Goal: Task Accomplishment & Management: Complete application form

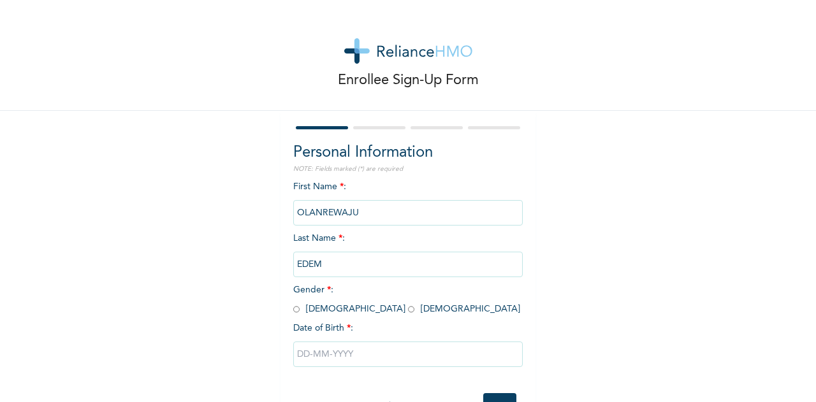
scroll to position [47, 0]
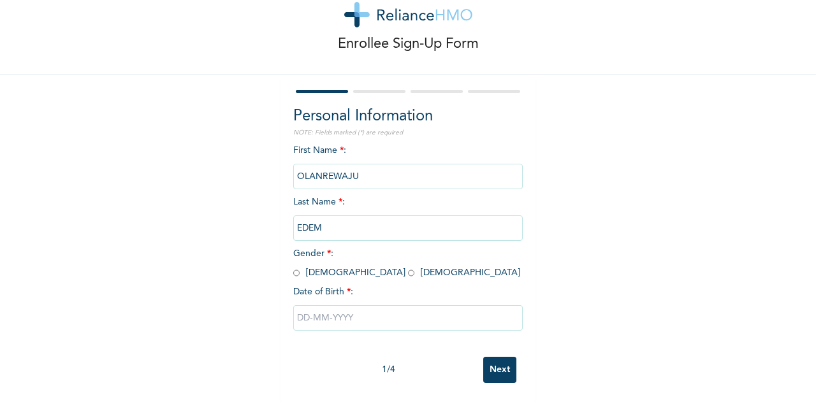
click at [408, 267] on input "radio" at bounding box center [411, 273] width 6 height 12
radio input "true"
click at [337, 305] on input "text" at bounding box center [408, 318] width 230 height 26
select select "8"
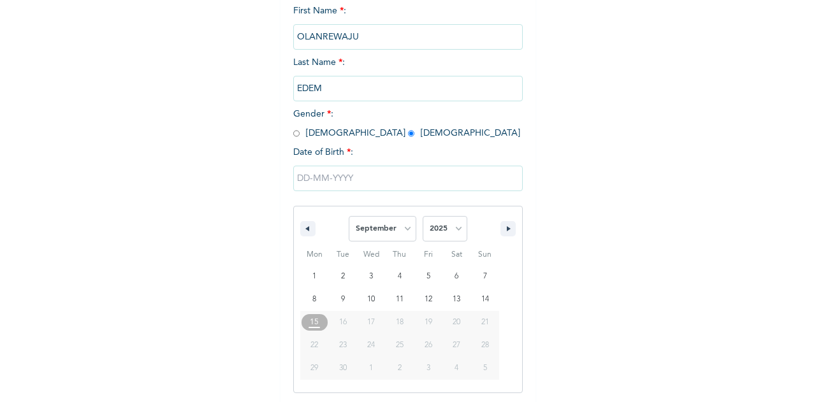
scroll to position [178, 0]
type input "[DATE]"
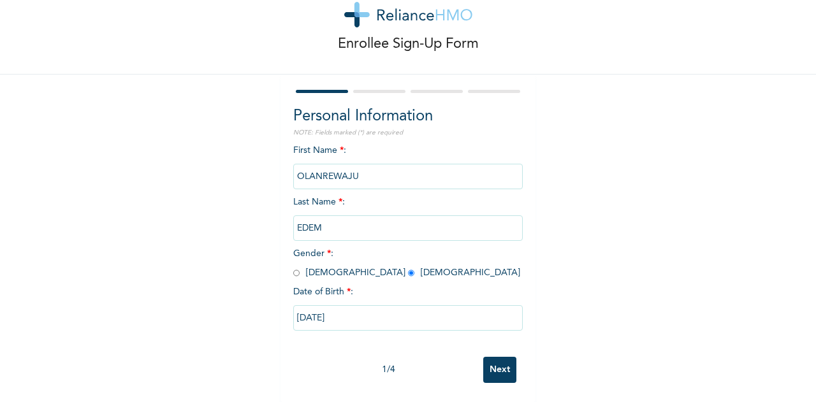
click at [302, 305] on input "[DATE]" at bounding box center [408, 318] width 230 height 26
select select "8"
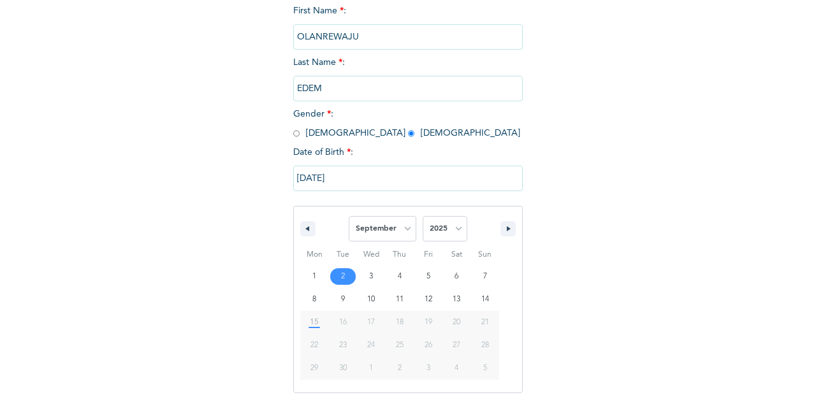
scroll to position [178, 0]
drag, startPoint x: 302, startPoint y: 175, endPoint x: 293, endPoint y: 175, distance: 8.9
click at [293, 175] on input "[DATE]" at bounding box center [408, 177] width 230 height 26
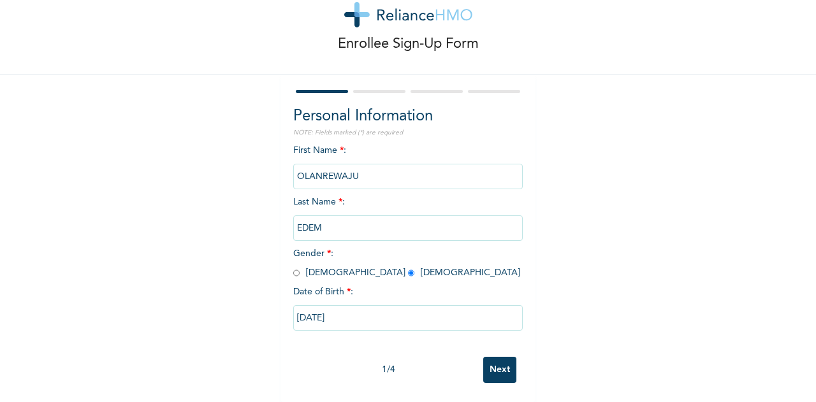
click at [373, 312] on input "[DATE]" at bounding box center [408, 318] width 230 height 26
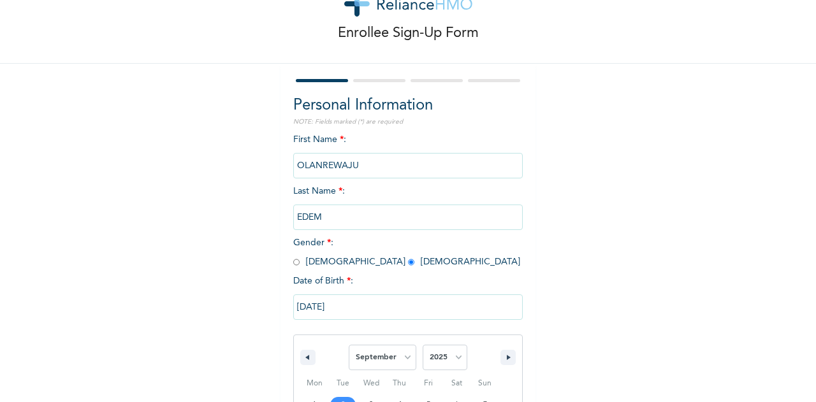
scroll to position [178, 0]
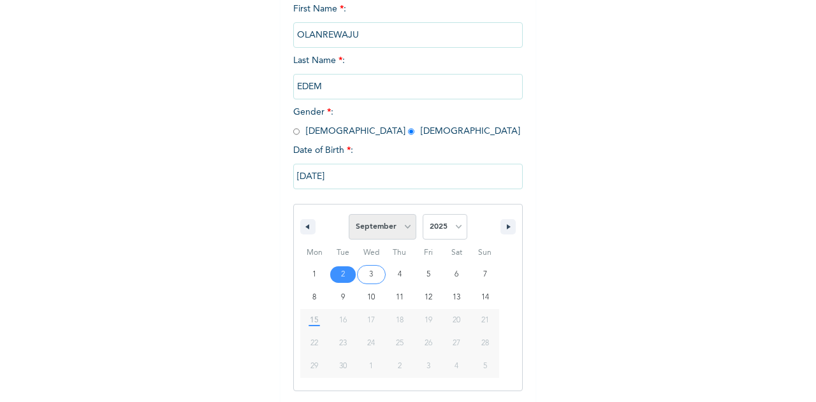
click at [400, 229] on select "January February March April May June July August September October November De…" at bounding box center [383, 227] width 68 height 26
click at [349, 216] on select "January February March April May June July August September October November De…" at bounding box center [383, 227] width 68 height 26
click at [386, 225] on select "January February March April May June July August September October November De…" at bounding box center [383, 227] width 68 height 26
click at [349, 216] on select "January February March April May June July August September October November De…" at bounding box center [383, 227] width 68 height 26
select select "8"
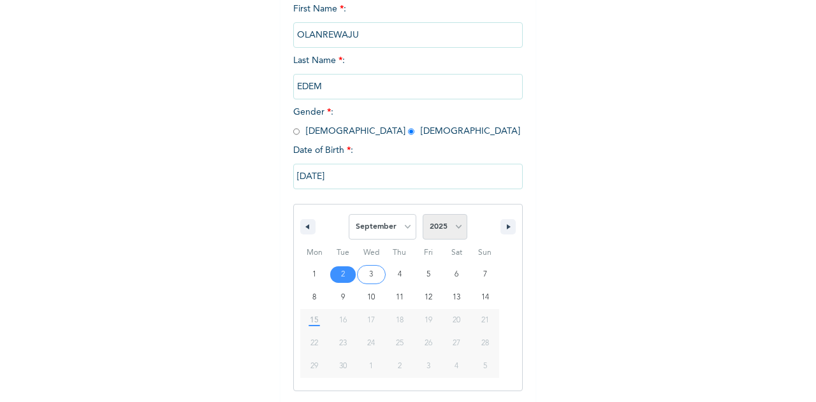
click at [426, 224] on select "2025 2024 2023 2022 2021 2020 2019 2018 2017 2016 2015 2014 2013 2012 2011 2010…" at bounding box center [445, 227] width 45 height 26
select select "1985"
click at [423, 216] on select "2025 2024 2023 2022 2021 2020 2019 2018 2017 2016 2015 2014 2013 2012 2011 2010…" at bounding box center [445, 227] width 45 height 26
click at [403, 230] on select "January February March April May June July August September October November De…" at bounding box center [383, 227] width 68 height 26
select select "11"
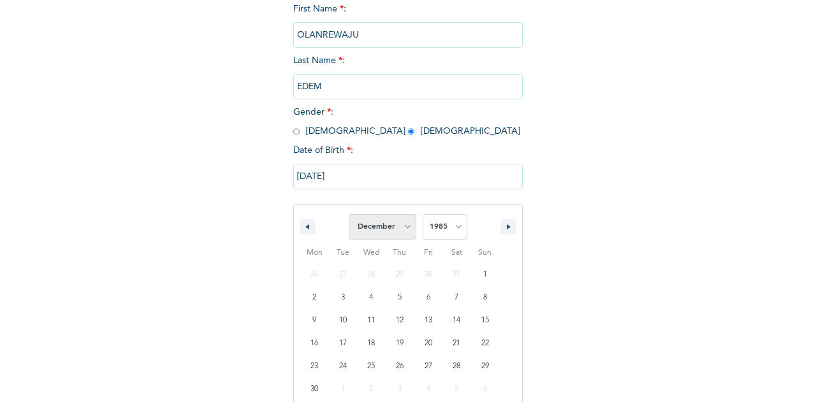
click at [349, 216] on select "January February March April May June July August September October November De…" at bounding box center [383, 227] width 68 height 26
type input "[DATE]"
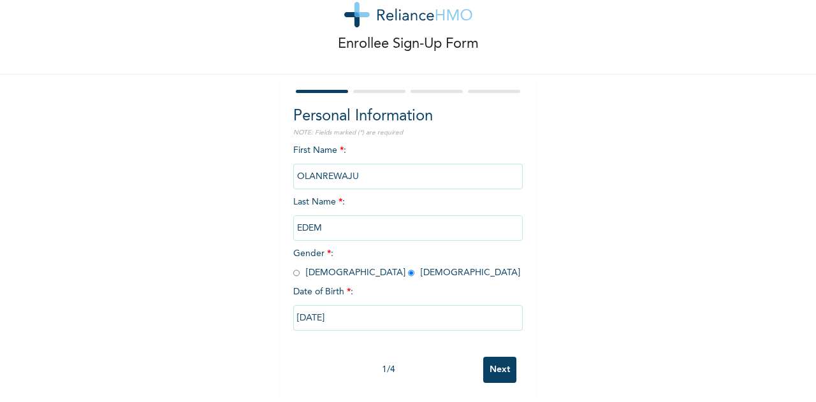
click at [508, 363] on input "Next" at bounding box center [499, 370] width 33 height 26
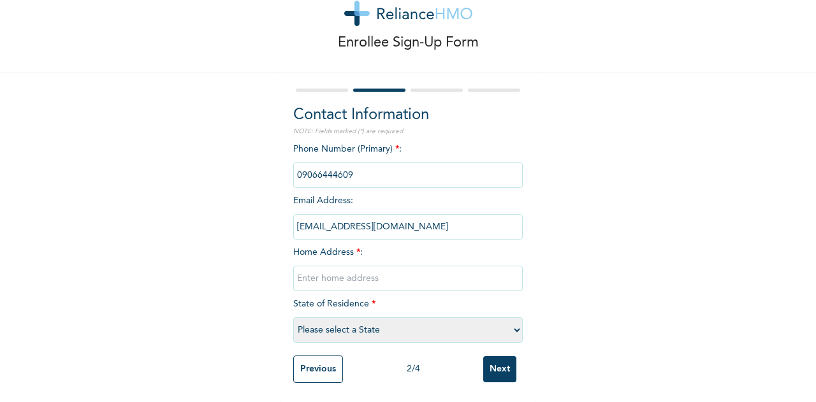
drag, startPoint x: 359, startPoint y: 166, endPoint x: 278, endPoint y: 161, distance: 81.2
click at [281, 161] on div "Contact Information NOTE: Fields marked (*) are required Phone Number (Primary)…" at bounding box center [408, 237] width 255 height 329
click at [358, 170] on input "phone" at bounding box center [408, 176] width 230 height 26
drag, startPoint x: 356, startPoint y: 168, endPoint x: 286, endPoint y: 165, distance: 70.2
click at [286, 165] on div "Contact Information NOTE: Fields marked (*) are required Phone Number (Primary)…" at bounding box center [408, 237] width 255 height 329
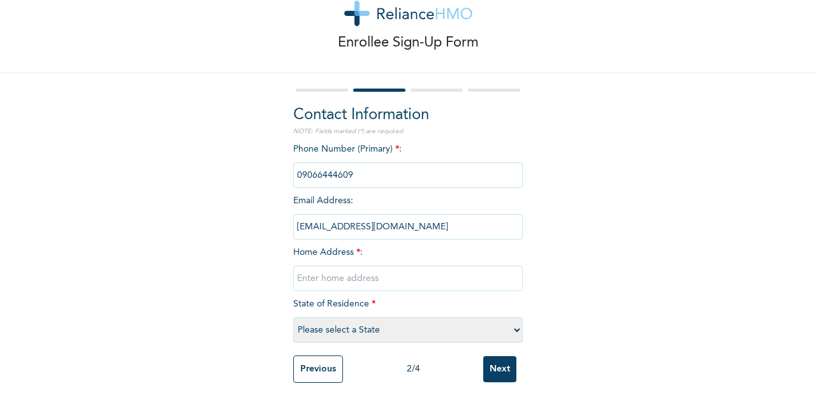
click at [335, 274] on input "text" at bounding box center [408, 279] width 230 height 26
click at [314, 168] on input "phone" at bounding box center [408, 176] width 230 height 26
drag, startPoint x: 359, startPoint y: 164, endPoint x: 289, endPoint y: 163, distance: 70.1
click at [293, 163] on input "phone" at bounding box center [408, 176] width 230 height 26
click at [358, 275] on input "text" at bounding box center [408, 279] width 230 height 26
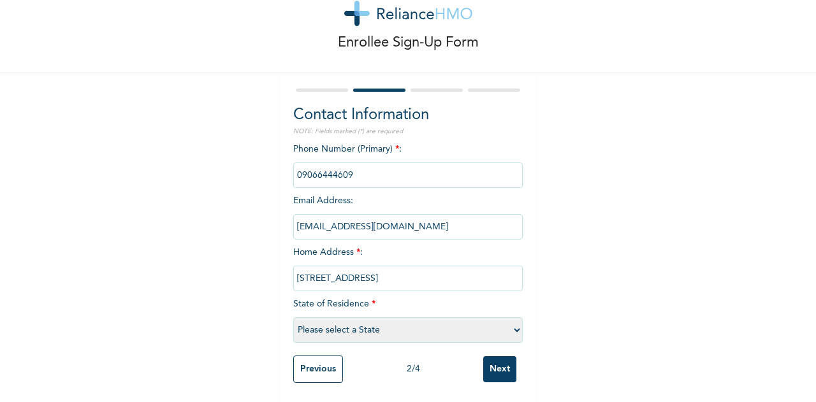
type input "[STREET_ADDRESS]"
click at [351, 164] on input "phone" at bounding box center [408, 176] width 230 height 26
click at [351, 165] on input "phone" at bounding box center [408, 176] width 230 height 26
click at [372, 318] on select "Please select a State [PERSON_NAME] (FCT) [PERSON_NAME] Ibom [GEOGRAPHIC_DATA] …" at bounding box center [408, 331] width 230 height 26
select select "25"
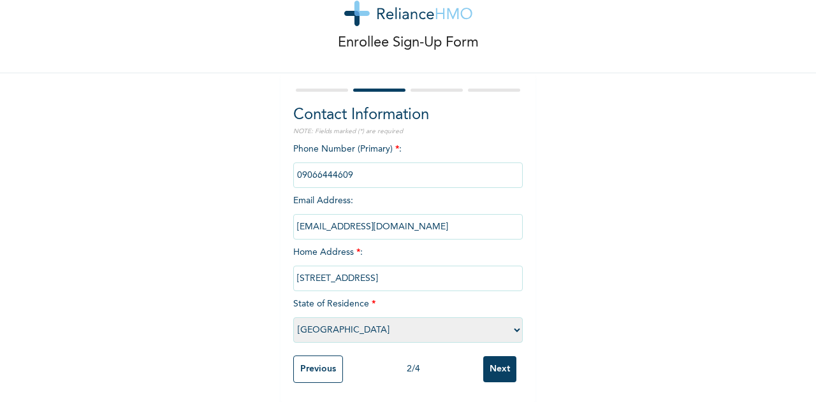
click at [293, 318] on select "Please select a State [PERSON_NAME] (FCT) [PERSON_NAME] Ibom [GEOGRAPHIC_DATA] …" at bounding box center [408, 331] width 230 height 26
click at [499, 357] on input "Next" at bounding box center [499, 369] width 33 height 26
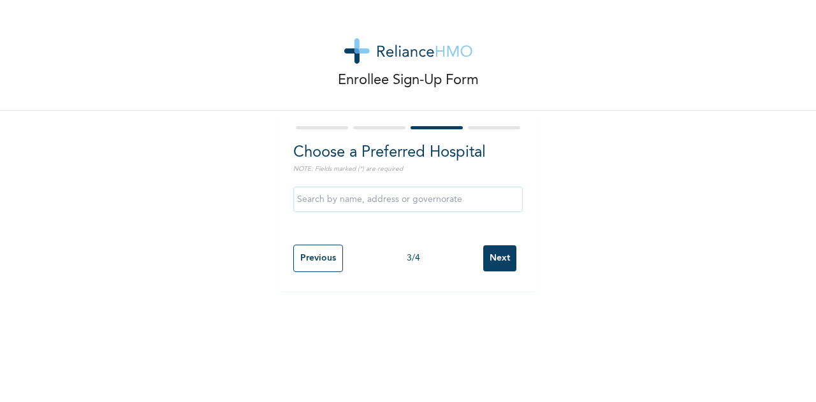
click at [444, 205] on input "text" at bounding box center [408, 200] width 230 height 26
type input "r"
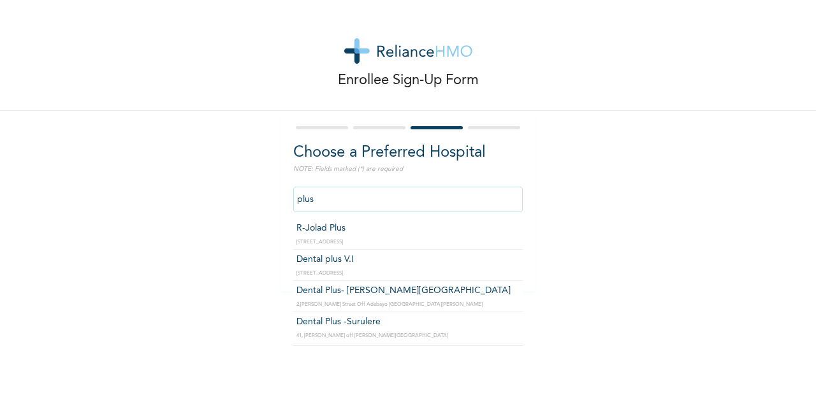
type input "R-Jolad Plus"
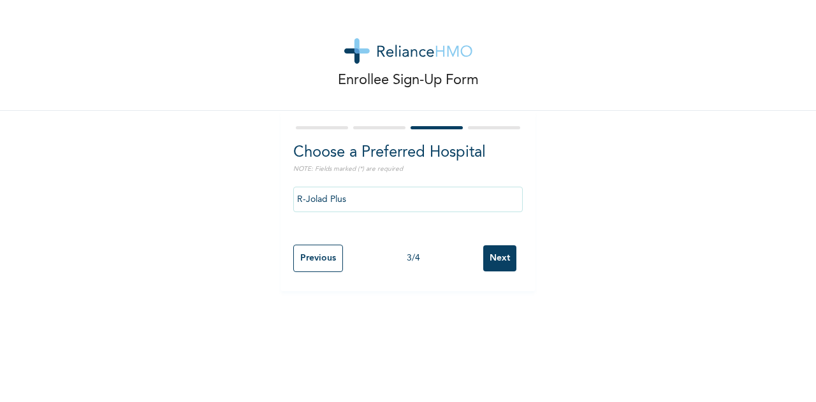
click at [499, 254] on input "Next" at bounding box center [499, 258] width 33 height 26
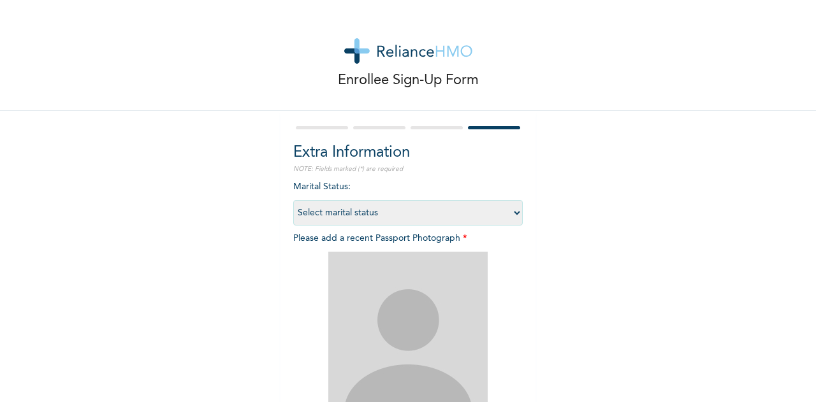
click at [437, 208] on select "Select marital status [DEMOGRAPHIC_DATA] Married [DEMOGRAPHIC_DATA] Widow/[DEMO…" at bounding box center [408, 213] width 230 height 26
select select "2"
click at [293, 200] on select "Select marital status [DEMOGRAPHIC_DATA] Married [DEMOGRAPHIC_DATA] Widow/[DEMO…" at bounding box center [408, 213] width 230 height 26
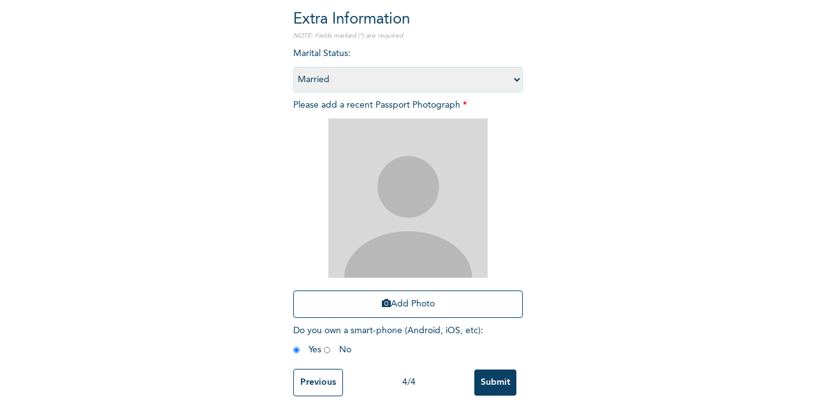
scroll to position [157, 0]
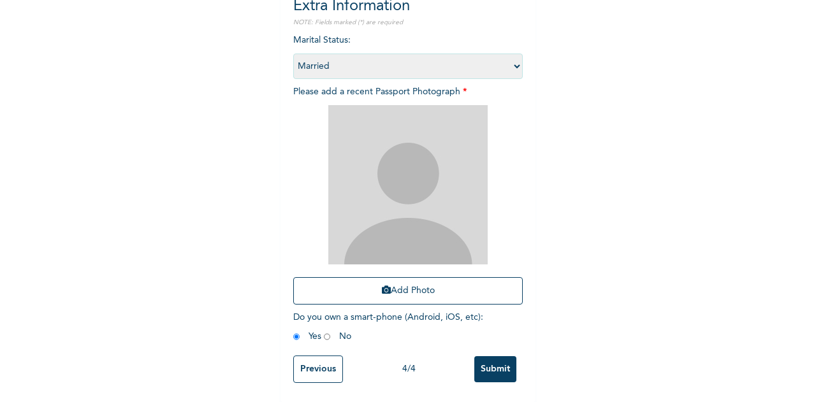
click at [498, 360] on input "Submit" at bounding box center [495, 369] width 42 height 26
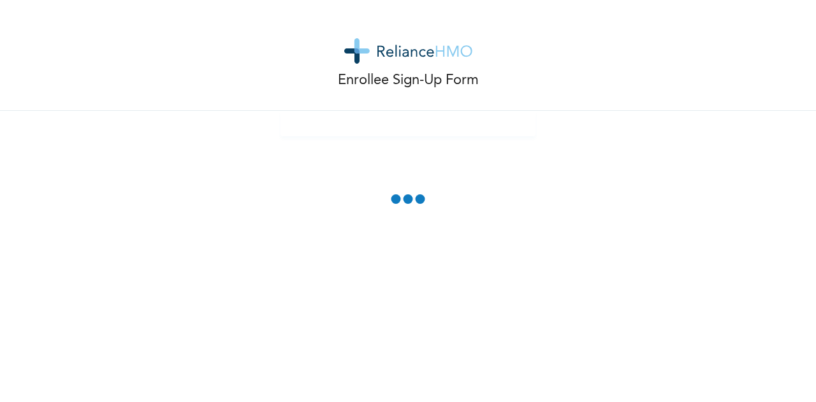
scroll to position [86, 0]
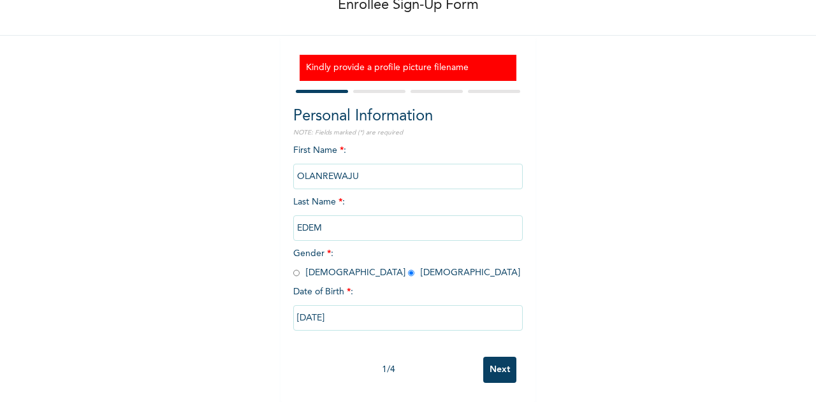
click at [493, 359] on input "Next" at bounding box center [499, 370] width 33 height 26
select select "25"
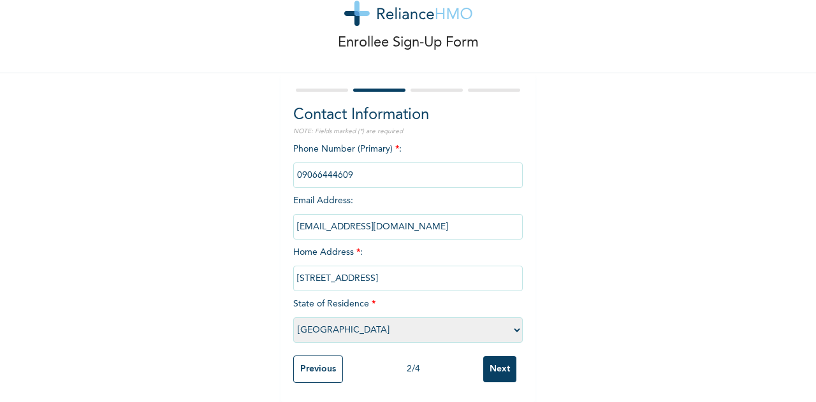
scroll to position [48, 0]
click at [360, 168] on input "phone" at bounding box center [408, 176] width 230 height 26
click at [355, 166] on input "phone" at bounding box center [408, 176] width 230 height 26
click at [302, 362] on input "Previous" at bounding box center [318, 369] width 50 height 27
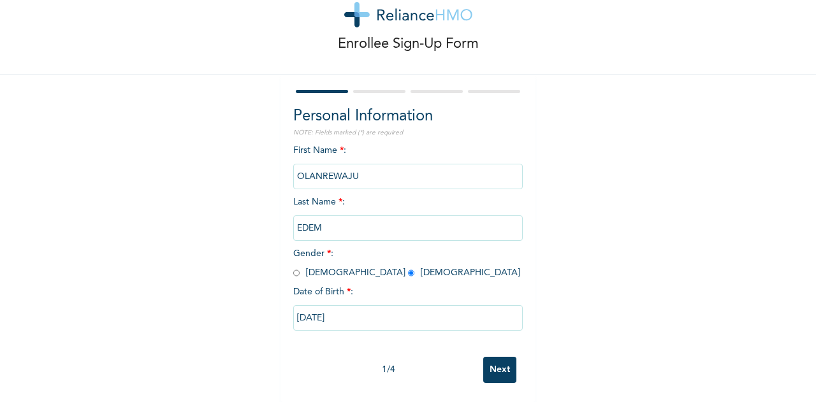
scroll to position [47, 0]
drag, startPoint x: 333, startPoint y: 166, endPoint x: 364, endPoint y: 168, distance: 30.6
click at [339, 168] on input "OLANREWAJU" at bounding box center [408, 177] width 230 height 26
drag, startPoint x: 365, startPoint y: 167, endPoint x: 273, endPoint y: 170, distance: 91.9
click at [273, 170] on div "Enrollee Sign-Up Form Personal Information NOTE: Fields marked (*) are required…" at bounding box center [408, 183] width 816 height 439
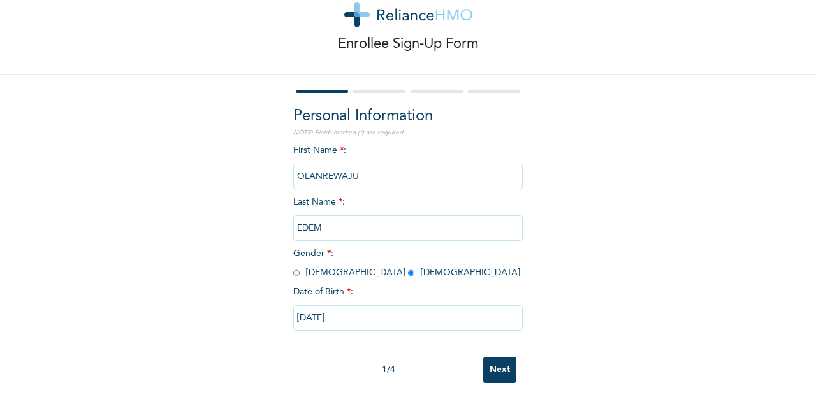
click at [499, 357] on input "Next" at bounding box center [499, 370] width 33 height 26
select select "25"
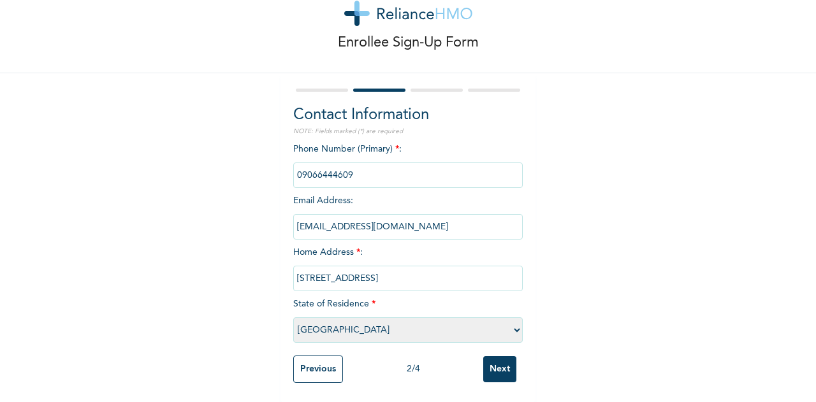
click at [499, 361] on input "Next" at bounding box center [499, 369] width 33 height 26
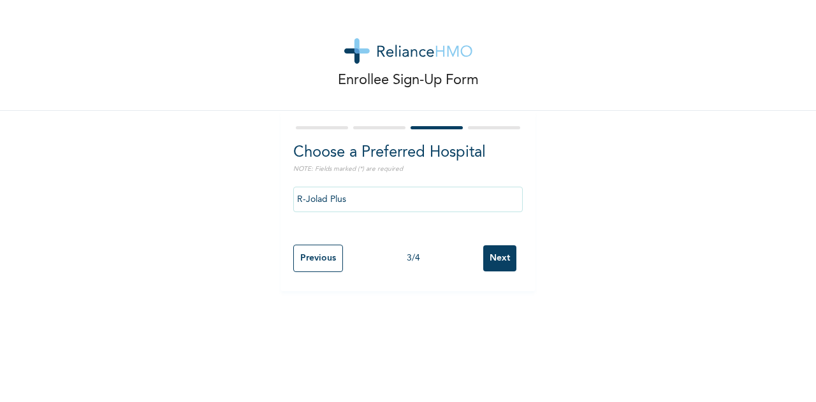
click at [499, 260] on input "Next" at bounding box center [499, 258] width 33 height 26
select select "2"
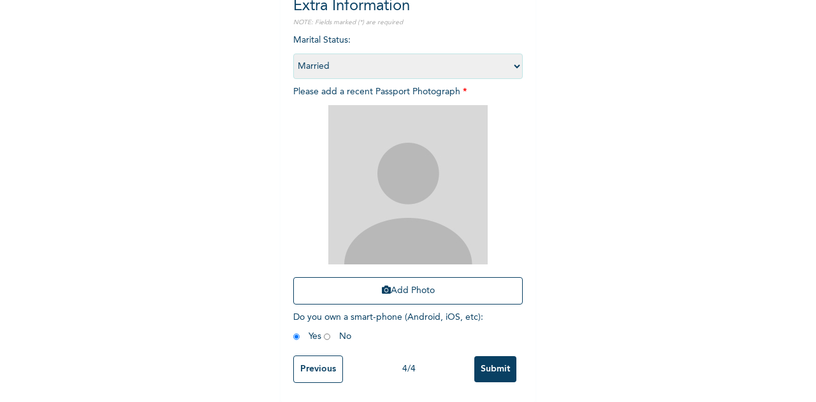
scroll to position [157, 0]
click at [408, 286] on button "Add Photo" at bounding box center [408, 290] width 230 height 27
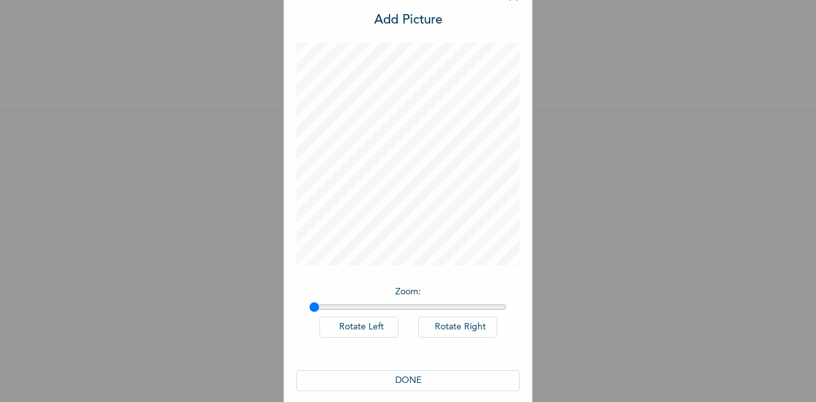
scroll to position [42, 0]
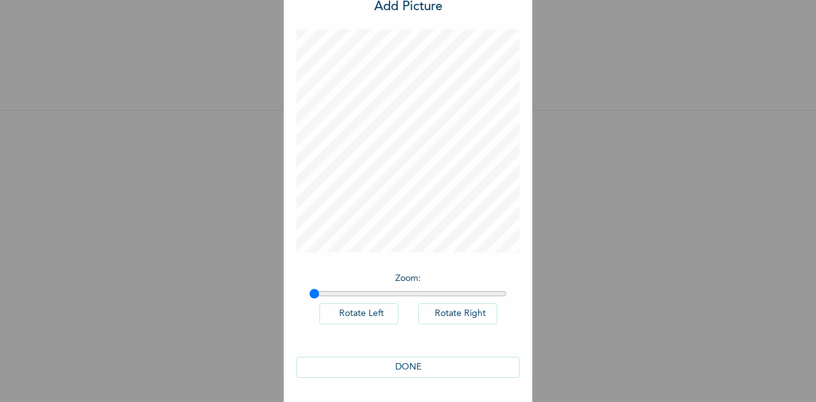
click at [473, 370] on button "DONE" at bounding box center [407, 367] width 223 height 21
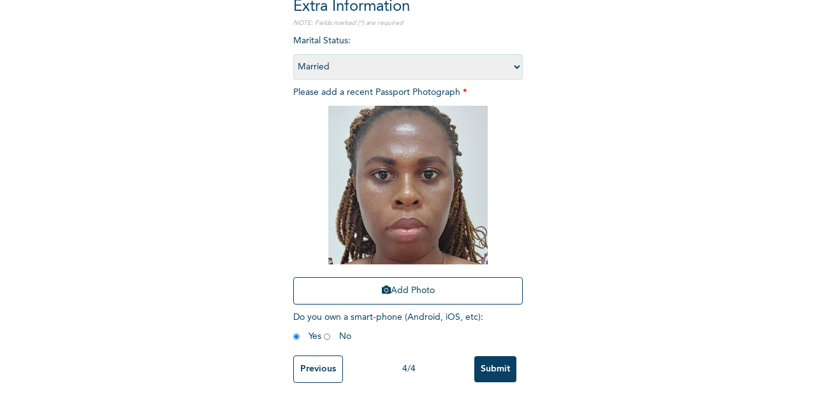
scroll to position [157, 0]
click at [497, 358] on input "Submit" at bounding box center [495, 369] width 42 height 26
